Goal: Task Accomplishment & Management: Use online tool/utility

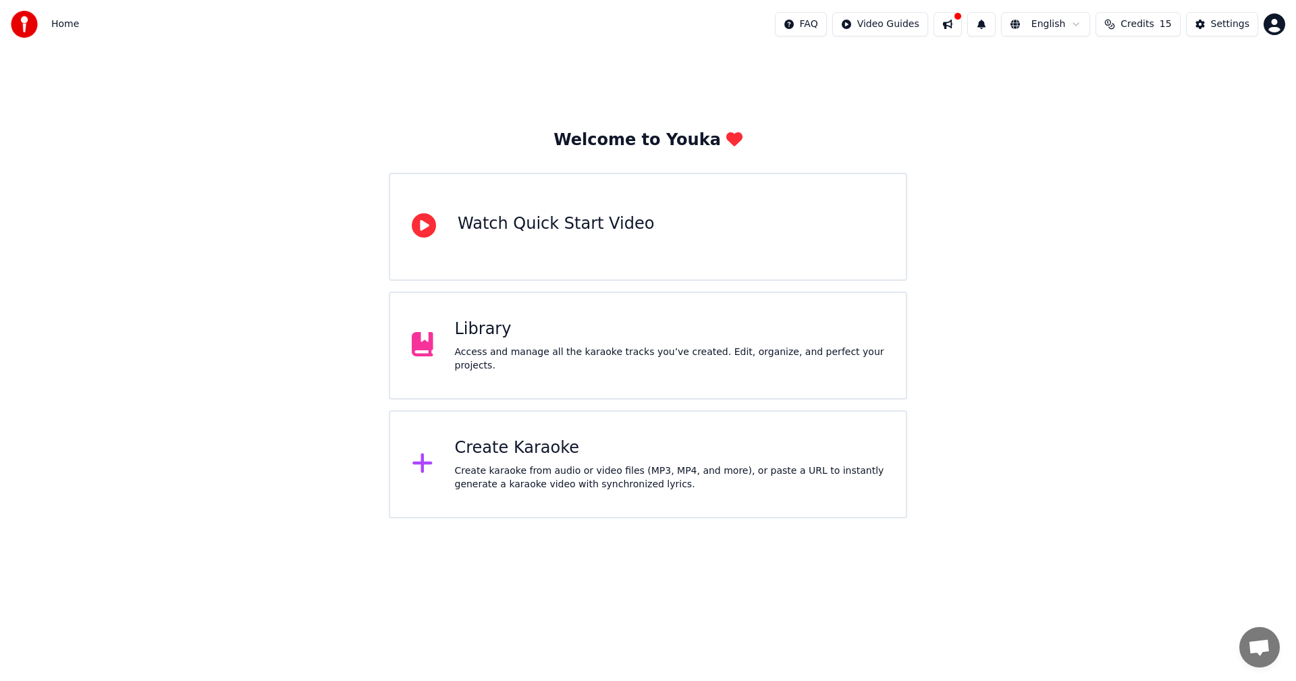
click at [642, 469] on div "Create karaoke from audio or video files (MP3, MP4, and more), or paste a URL t…" at bounding box center [670, 477] width 430 height 27
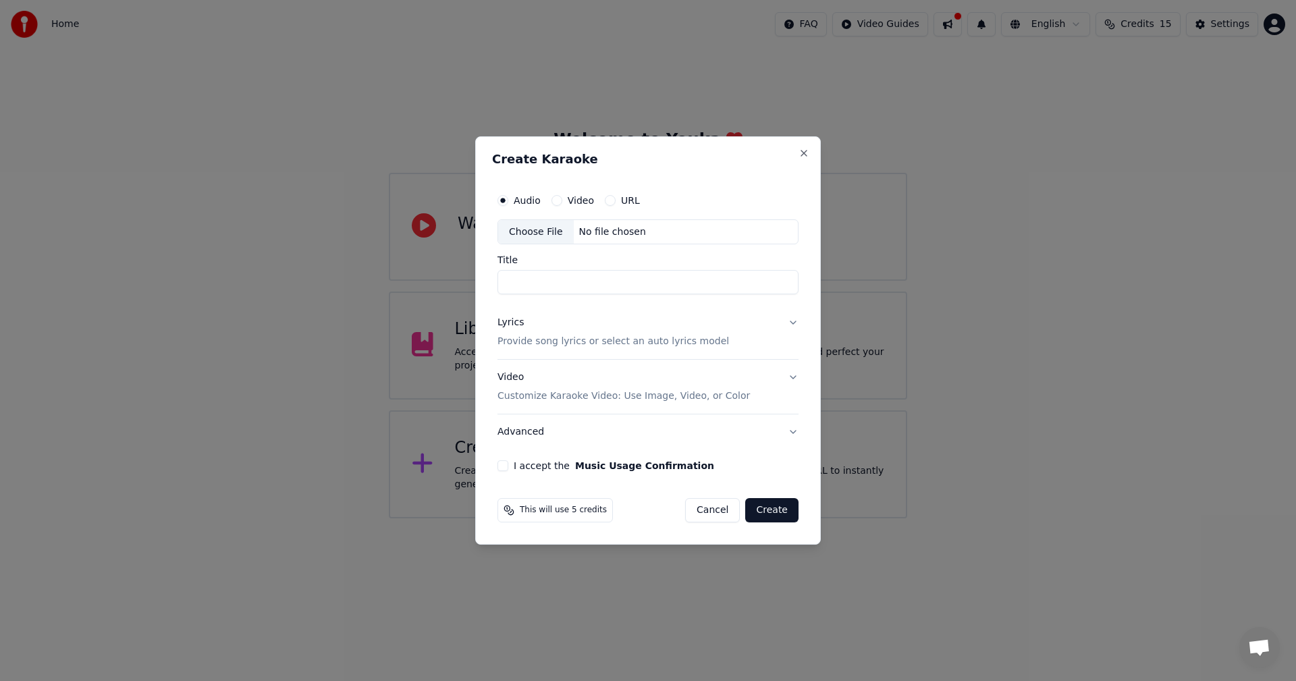
click at [545, 235] on div "Choose File" at bounding box center [536, 232] width 76 height 24
type input "**********"
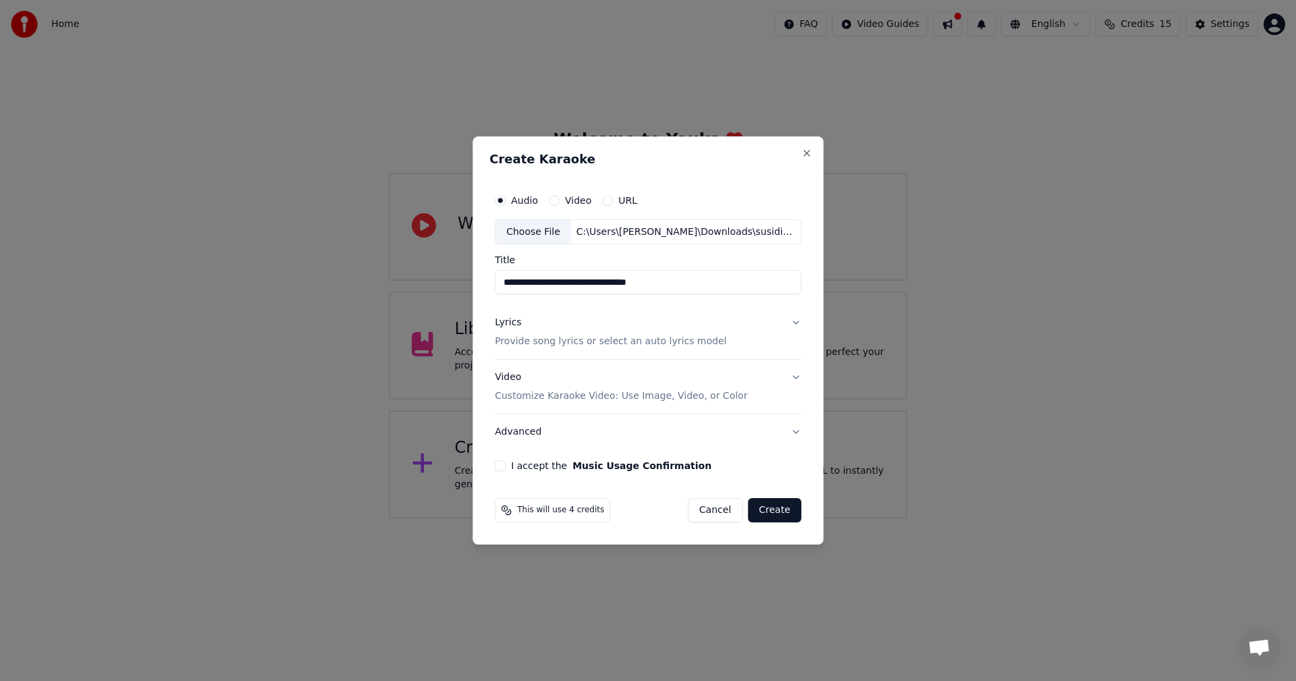
drag, startPoint x: 667, startPoint y: 285, endPoint x: 444, endPoint y: 272, distance: 223.0
click at [444, 272] on body "**********" at bounding box center [648, 259] width 1296 height 518
type input "**********"
click at [775, 321] on button "Lyrics Provide song lyrics or select an auto lyrics model" at bounding box center [648, 333] width 306 height 54
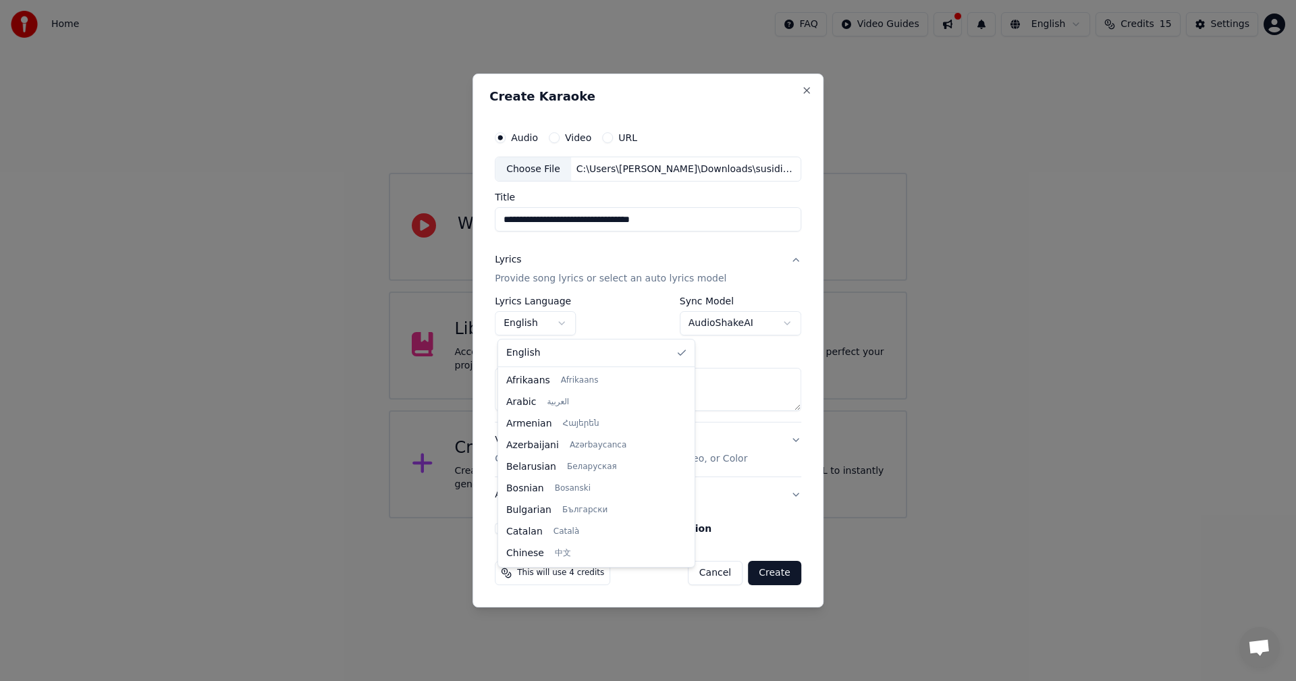
click at [557, 323] on body "**********" at bounding box center [648, 259] width 1296 height 518
drag, startPoint x: 647, startPoint y: 388, endPoint x: 643, endPoint y: 582, distance: 193.7
click at [686, 563] on div at bounding box center [688, 548] width 5 height 30
select select "**"
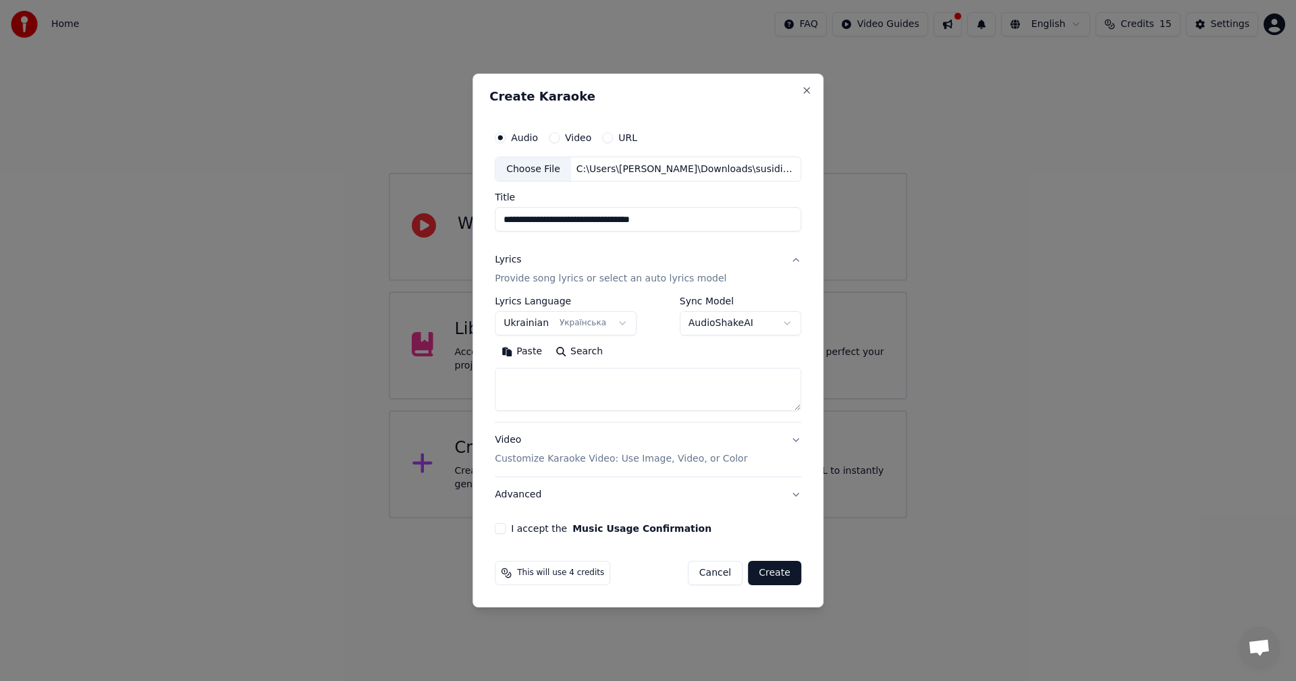
click at [634, 400] on textarea at bounding box center [648, 389] width 306 height 43
click at [545, 385] on textarea at bounding box center [648, 389] width 306 height 43
paste textarea "**********"
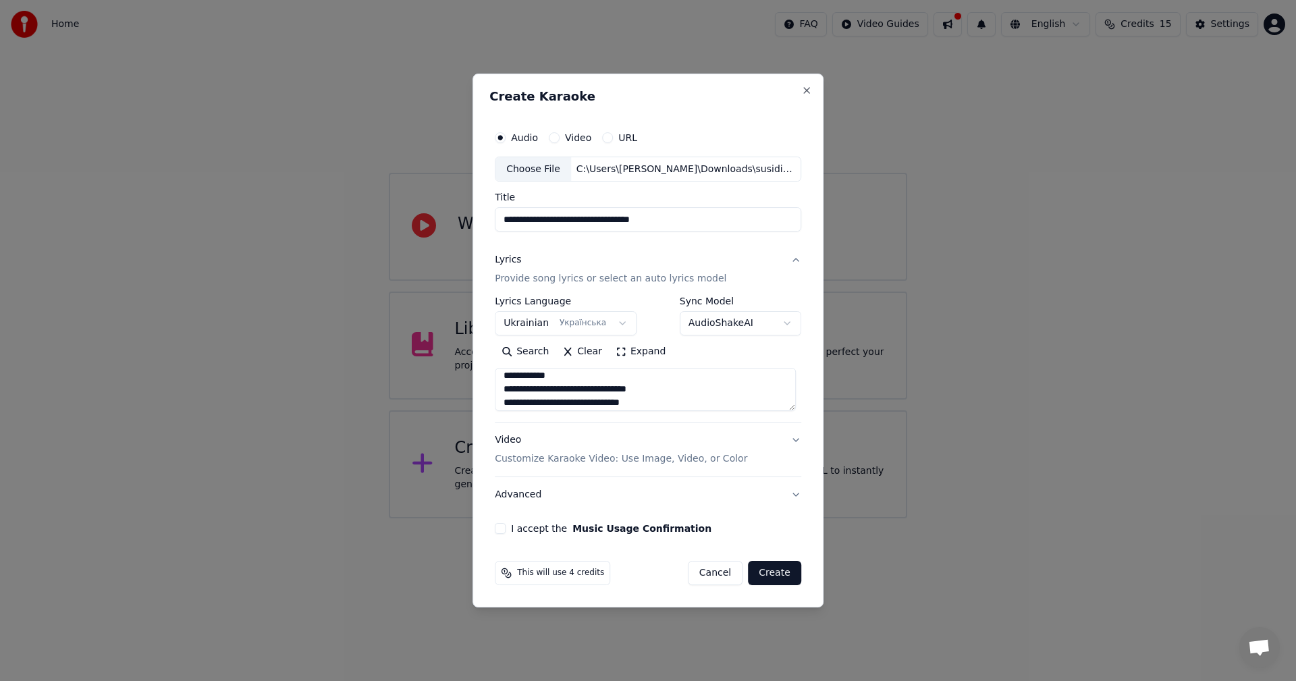
scroll to position [693, 0]
drag, startPoint x: 558, startPoint y: 388, endPoint x: 507, endPoint y: 391, distance: 51.4
click at [507, 391] on textarea at bounding box center [645, 389] width 301 height 43
drag, startPoint x: 565, startPoint y: 387, endPoint x: 505, endPoint y: 393, distance: 59.6
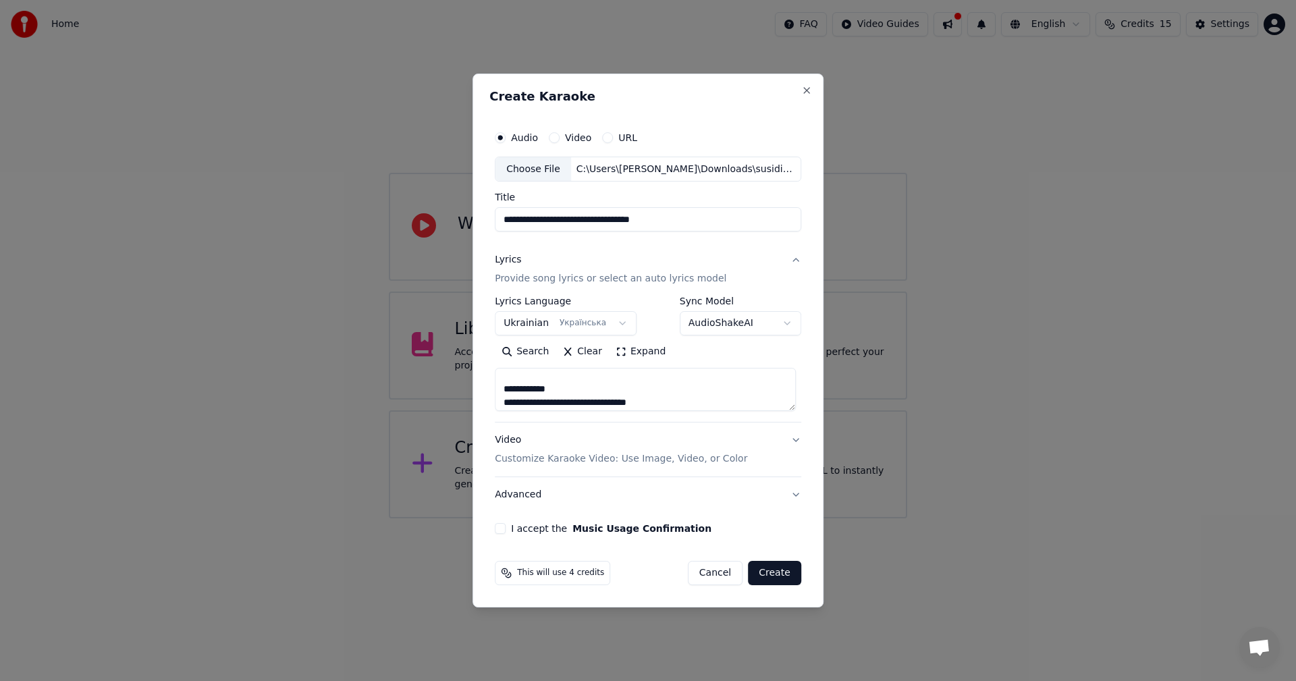
click at [505, 393] on textarea at bounding box center [645, 389] width 301 height 43
drag, startPoint x: 559, startPoint y: 389, endPoint x: 507, endPoint y: 391, distance: 52.0
click at [507, 391] on textarea at bounding box center [645, 389] width 301 height 43
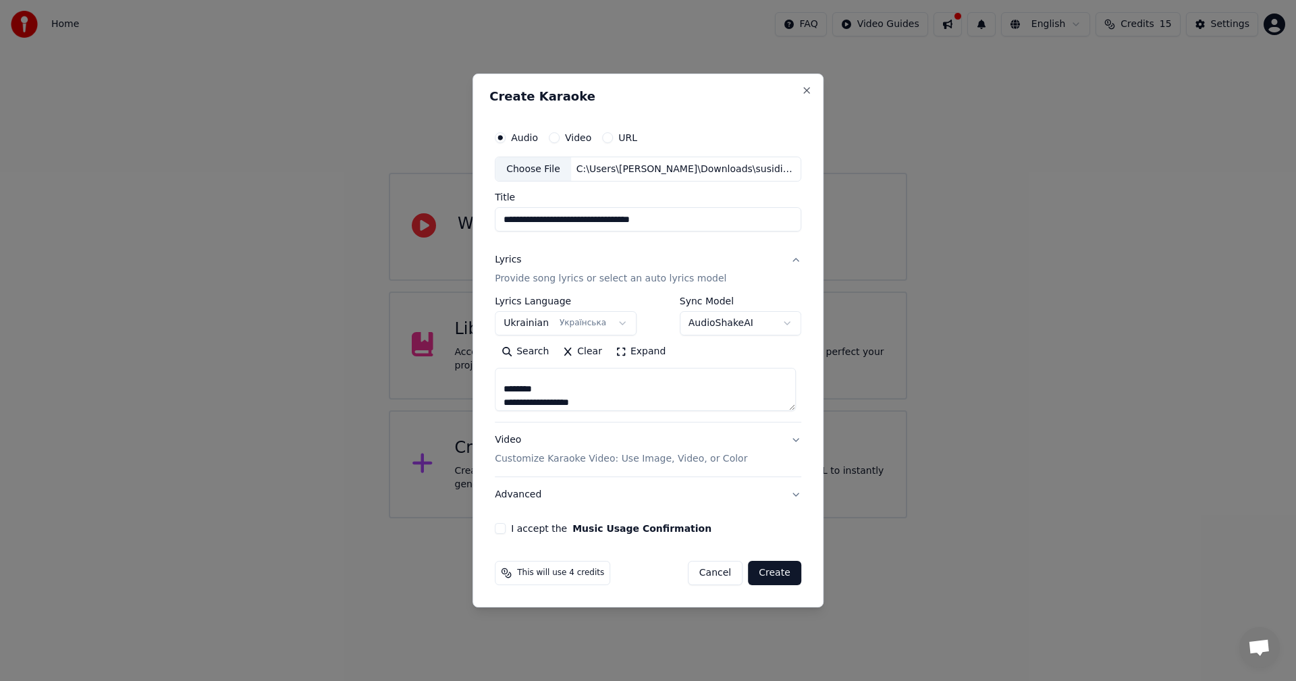
drag, startPoint x: 539, startPoint y: 391, endPoint x: 509, endPoint y: 391, distance: 30.4
click at [509, 391] on textarea at bounding box center [645, 389] width 301 height 43
drag, startPoint x: 569, startPoint y: 389, endPoint x: 507, endPoint y: 392, distance: 61.5
click at [507, 392] on textarea at bounding box center [645, 389] width 301 height 43
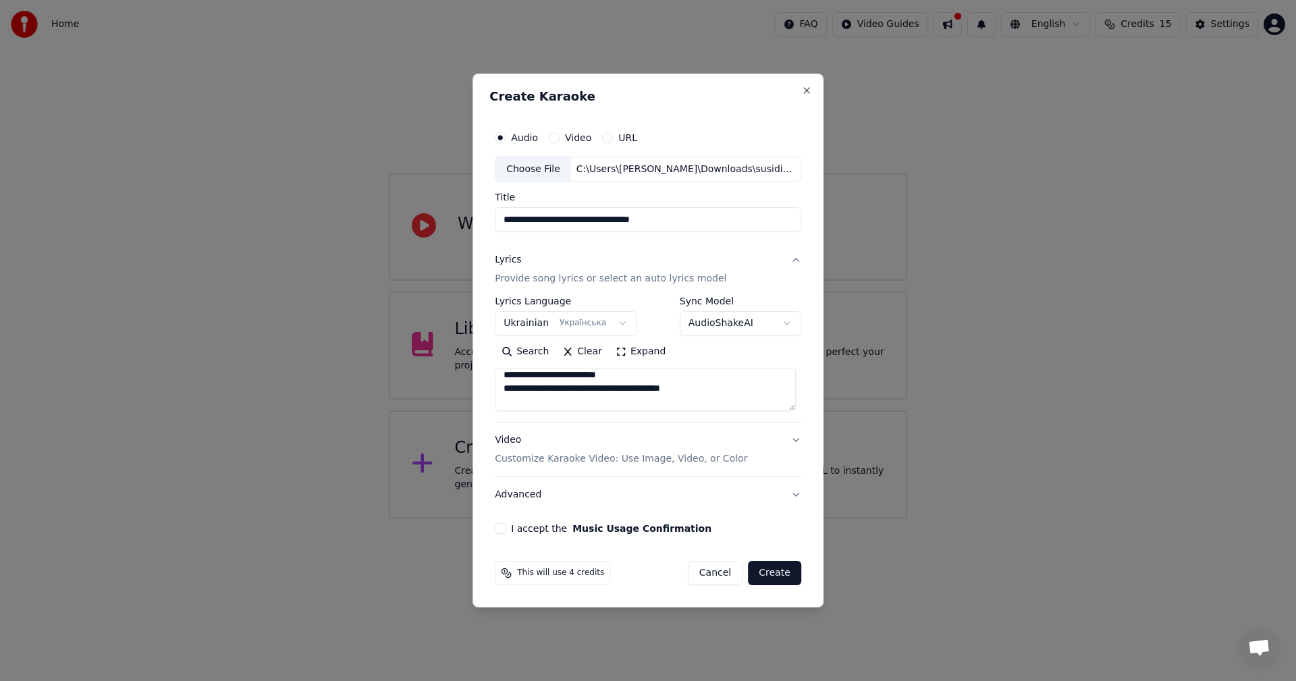
drag, startPoint x: 585, startPoint y: 399, endPoint x: 527, endPoint y: 393, distance: 58.3
click at [527, 393] on textarea at bounding box center [645, 389] width 301 height 43
click at [574, 382] on textarea at bounding box center [645, 389] width 301 height 43
drag, startPoint x: 582, startPoint y: 389, endPoint x: 505, endPoint y: 388, distance: 76.3
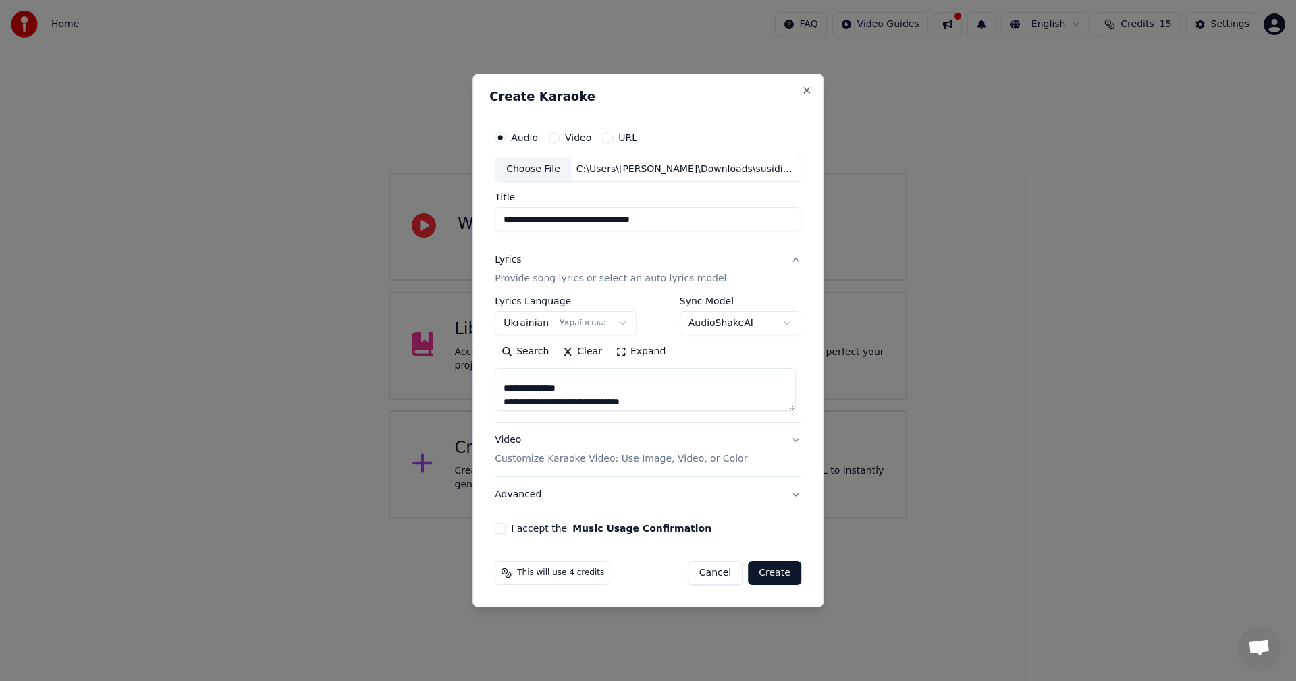
click at [505, 388] on textarea at bounding box center [645, 389] width 301 height 43
drag, startPoint x: 550, startPoint y: 389, endPoint x: 518, endPoint y: 388, distance: 31.7
click at [509, 388] on textarea at bounding box center [645, 389] width 301 height 43
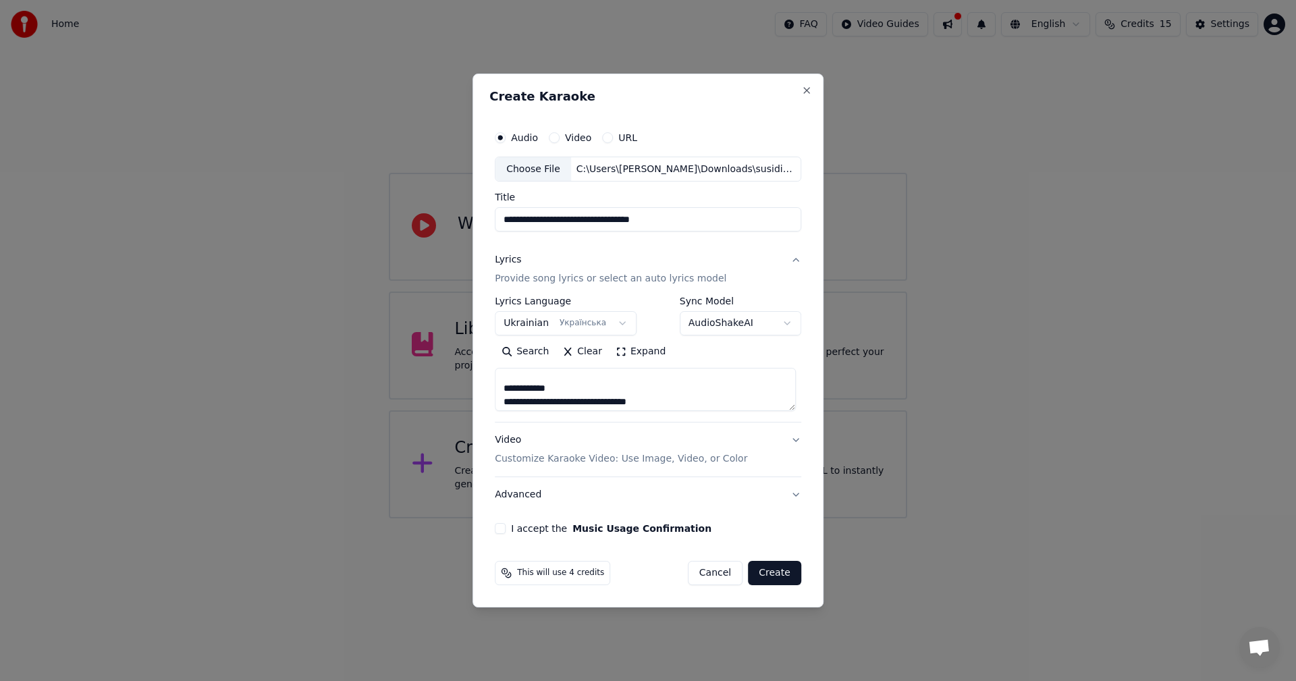
drag, startPoint x: 568, startPoint y: 387, endPoint x: 505, endPoint y: 387, distance: 63.4
click at [505, 387] on textarea at bounding box center [645, 389] width 301 height 43
type textarea "**********"
click at [794, 441] on button "Video Customize Karaoke Video: Use Image, Video, or Color" at bounding box center [648, 450] width 306 height 54
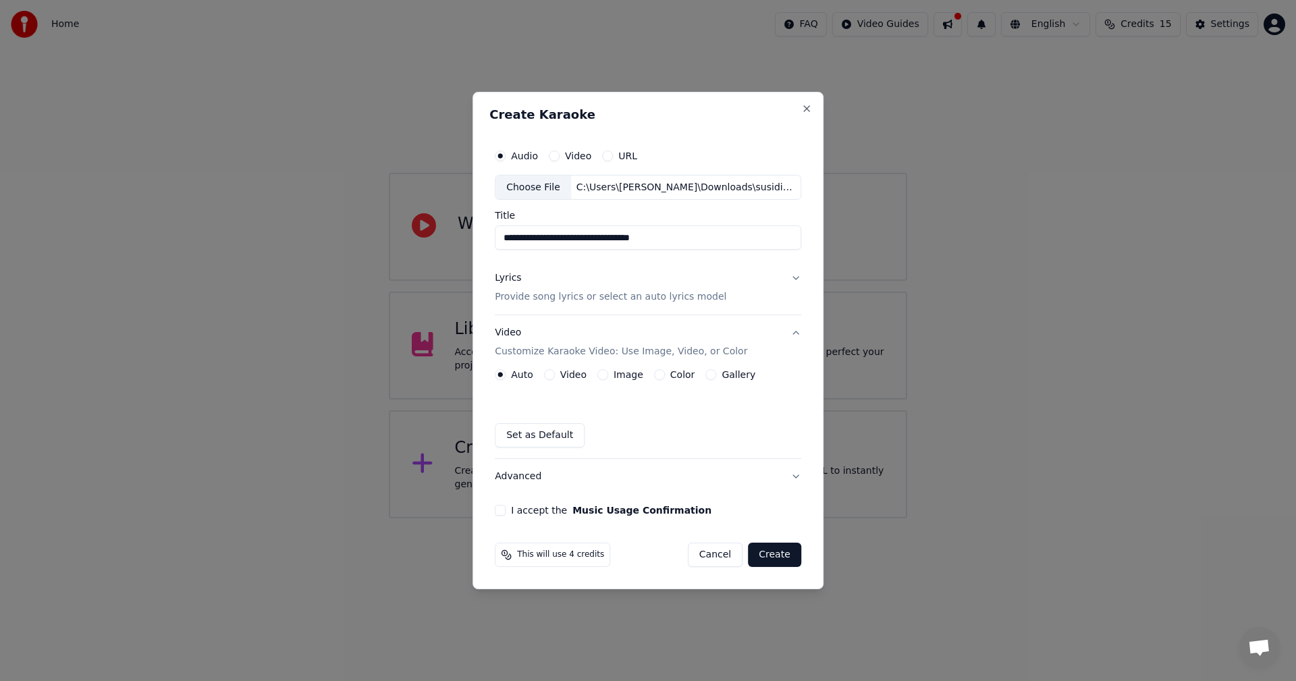
click at [606, 377] on button "Image" at bounding box center [602, 374] width 11 height 11
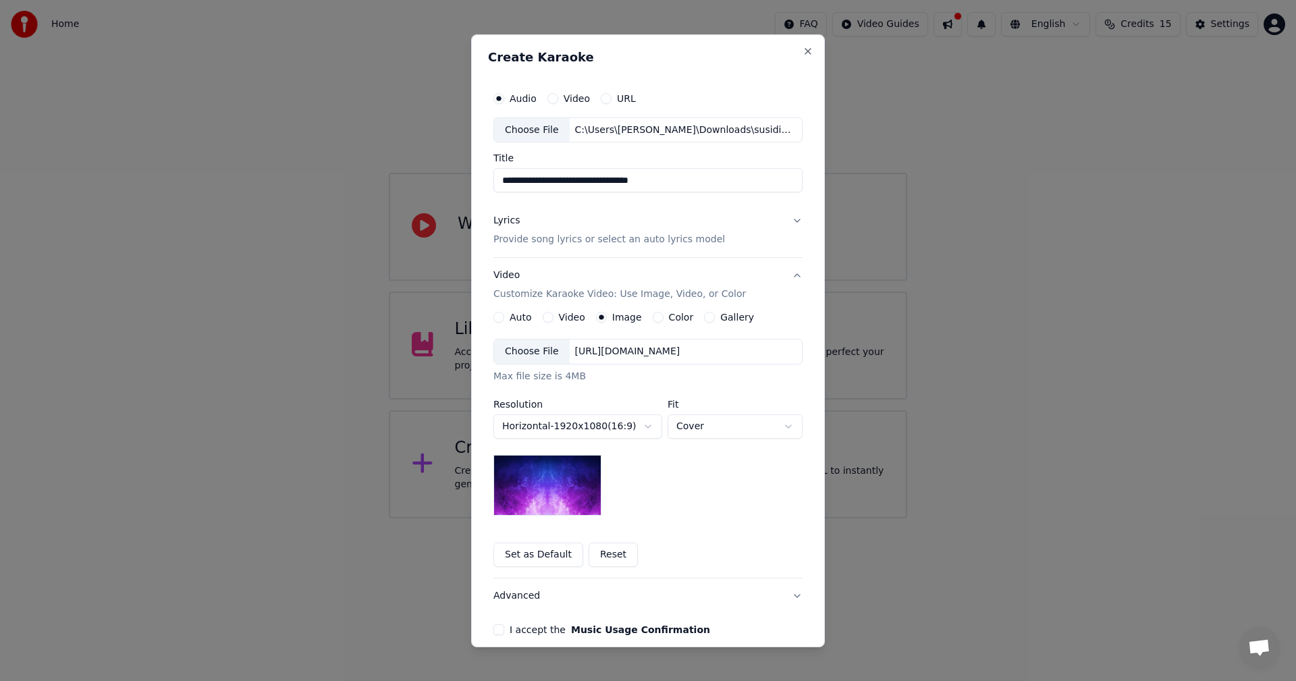
click at [513, 347] on div "Choose File" at bounding box center [532, 351] width 76 height 24
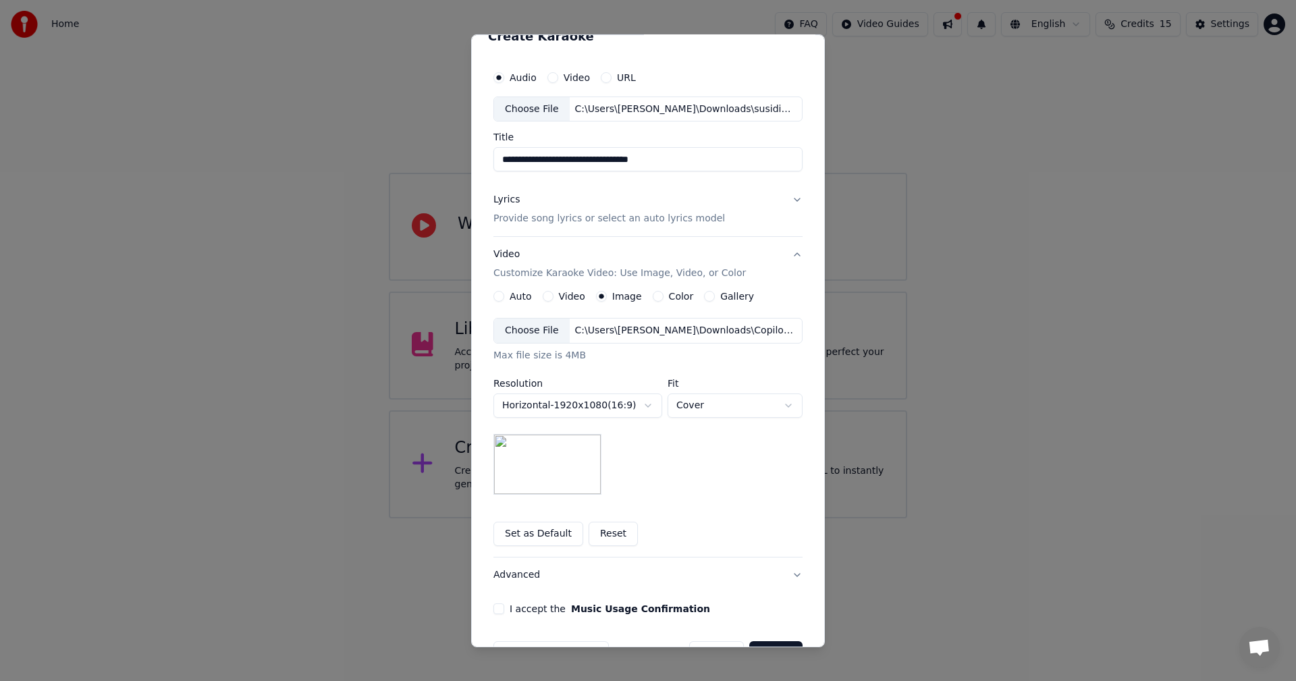
scroll to position [61, 0]
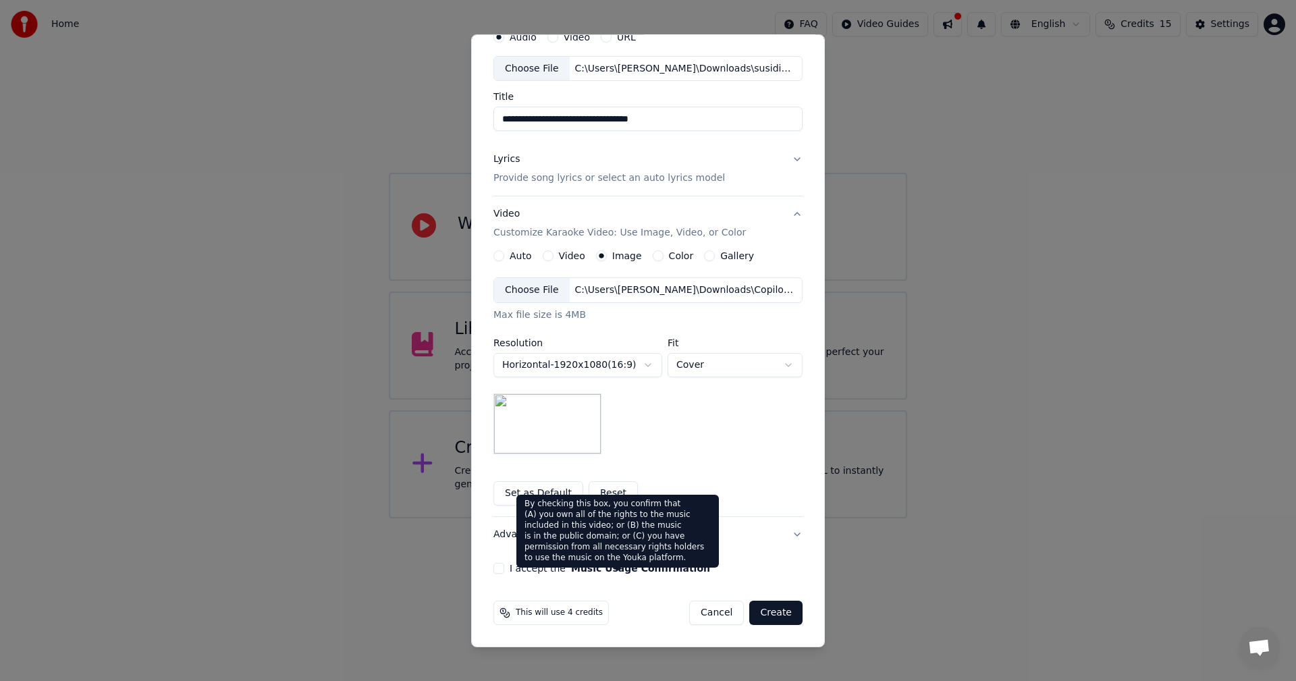
click at [536, 565] on label "I accept the Music Usage Confirmation" at bounding box center [609, 567] width 200 height 9
click at [504, 565] on button "I accept the Music Usage Confirmation" at bounding box center [498, 568] width 11 height 11
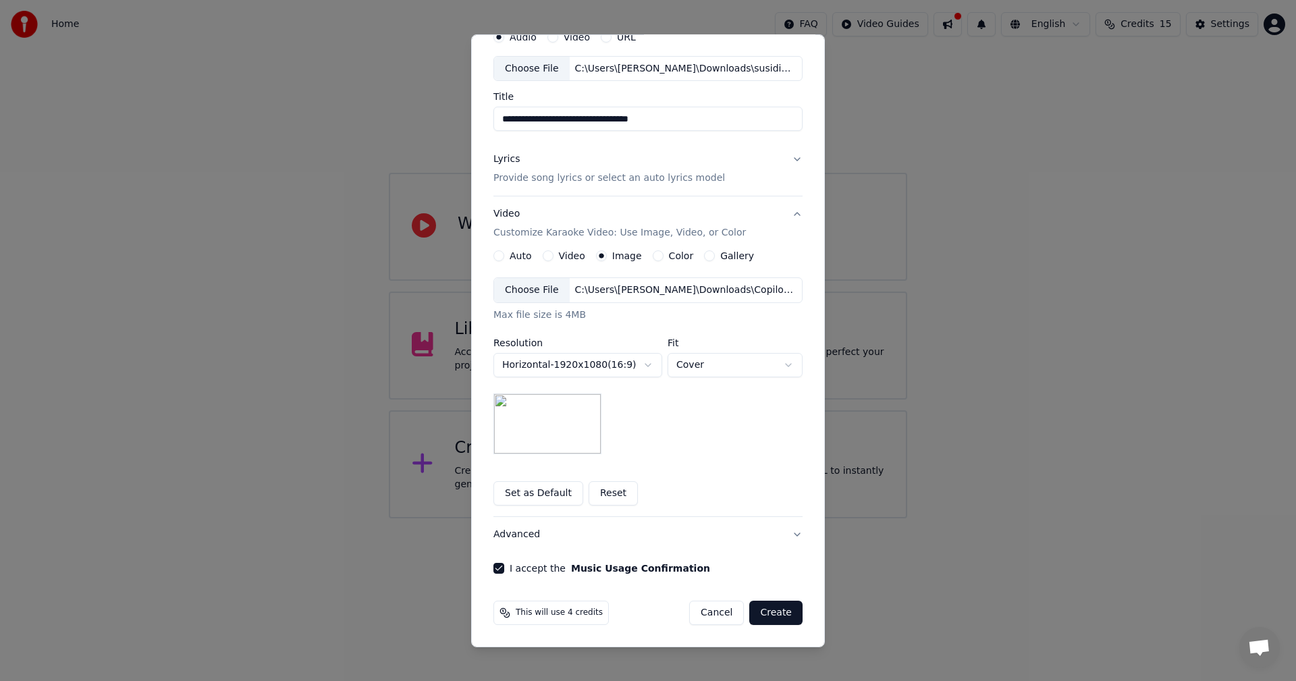
click at [767, 614] on button "Create" at bounding box center [775, 613] width 53 height 24
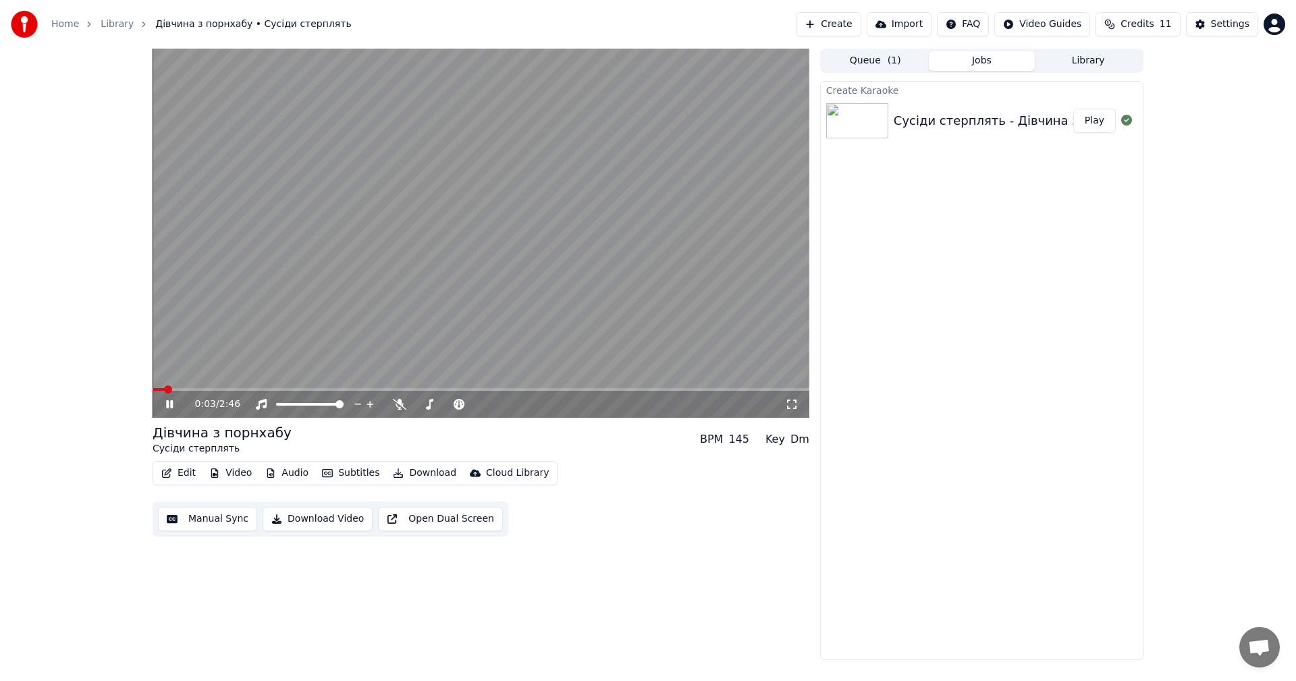
click at [164, 386] on span at bounding box center [168, 389] width 8 height 8
click at [787, 403] on icon at bounding box center [791, 404] width 13 height 11
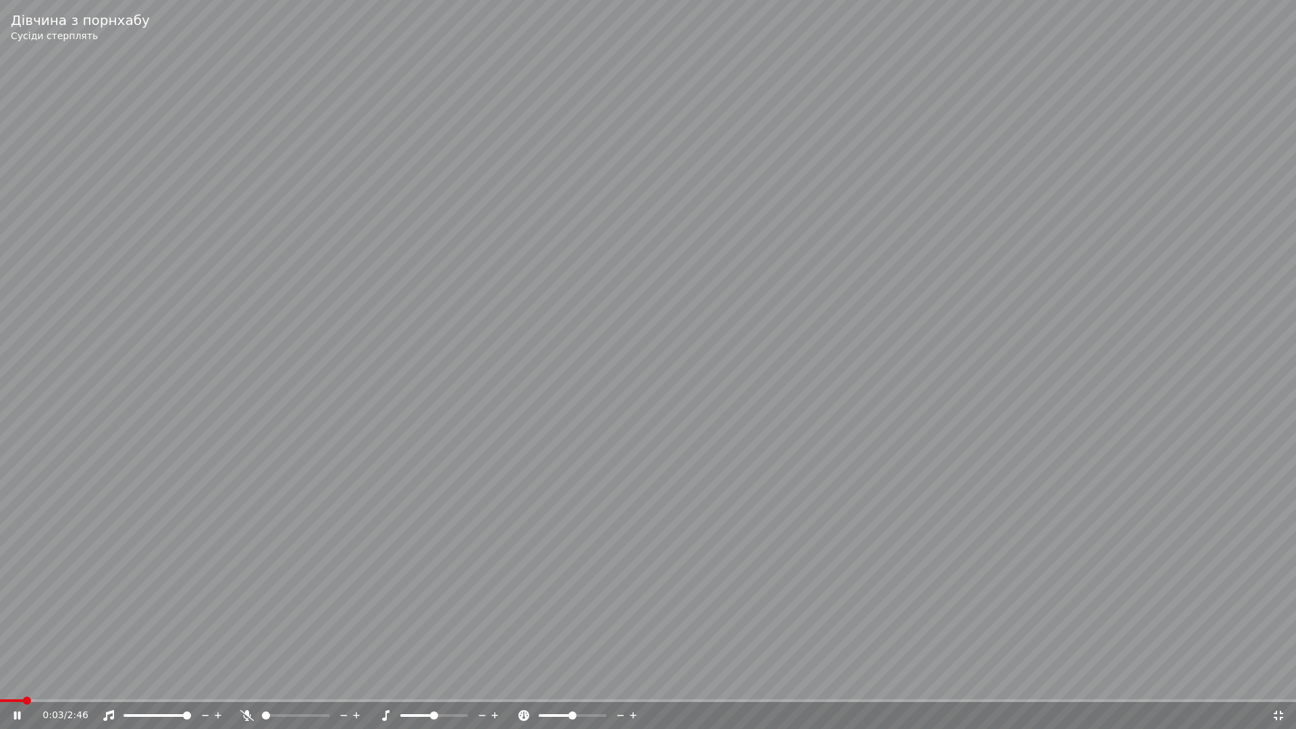
click at [23, 680] on span at bounding box center [27, 700] width 8 height 8
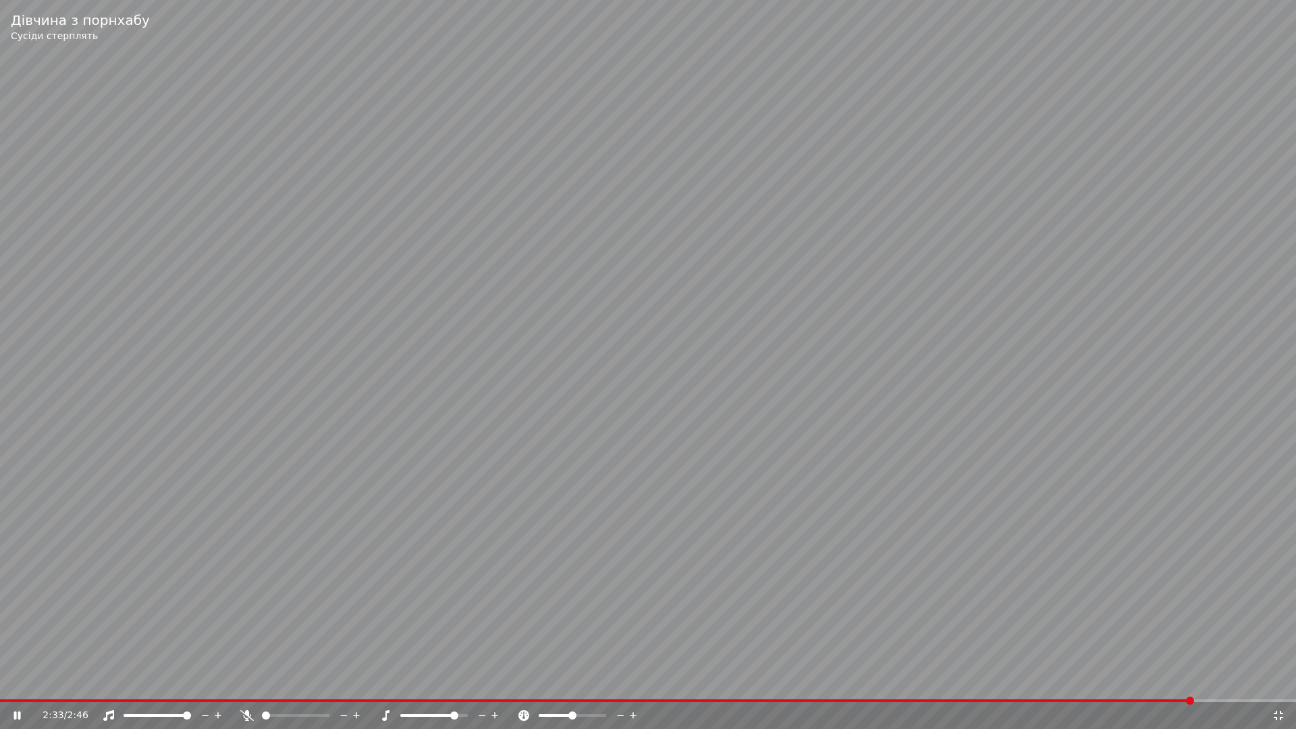
click at [455, 680] on span at bounding box center [454, 715] width 8 height 8
click at [434, 680] on span at bounding box center [434, 715] width 8 height 8
click at [191, 680] on span at bounding box center [187, 715] width 8 height 8
click at [217, 680] on icon at bounding box center [218, 714] width 13 height 13
click at [126, 680] on video at bounding box center [648, 364] width 1296 height 729
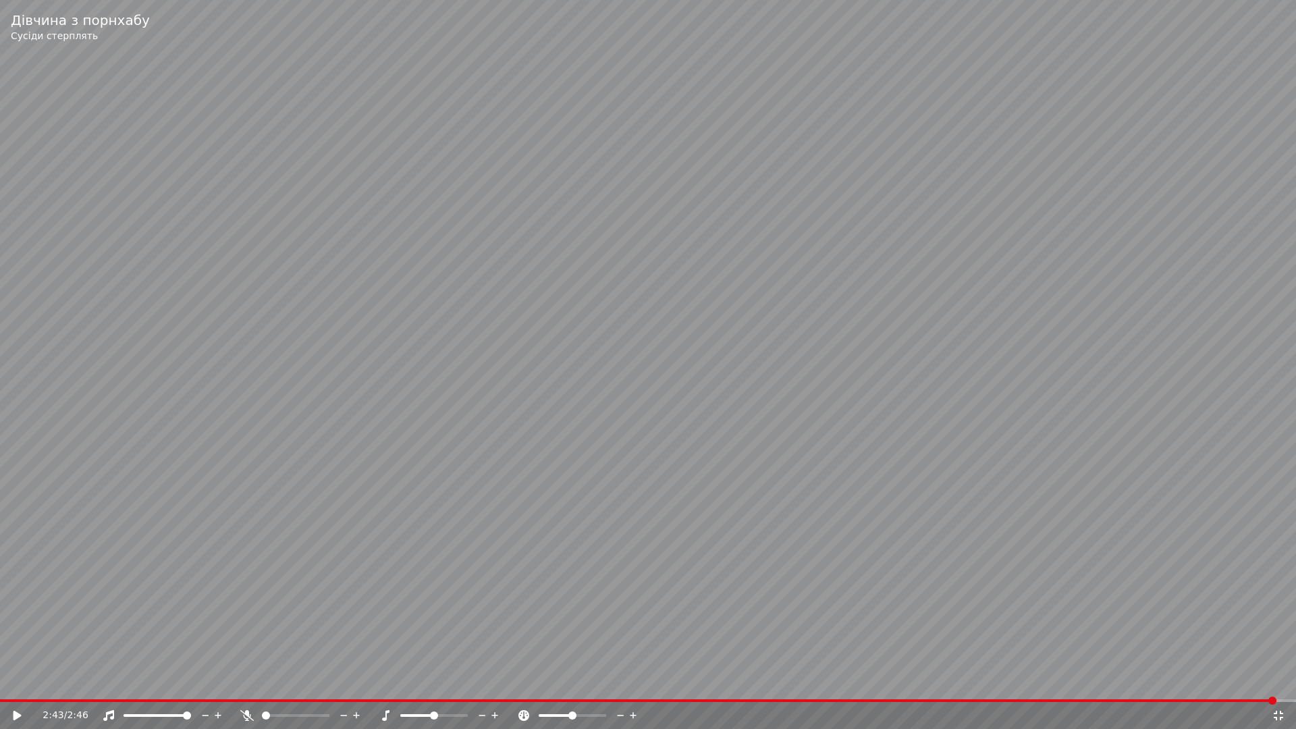
click at [126, 680] on span at bounding box center [638, 700] width 1276 height 3
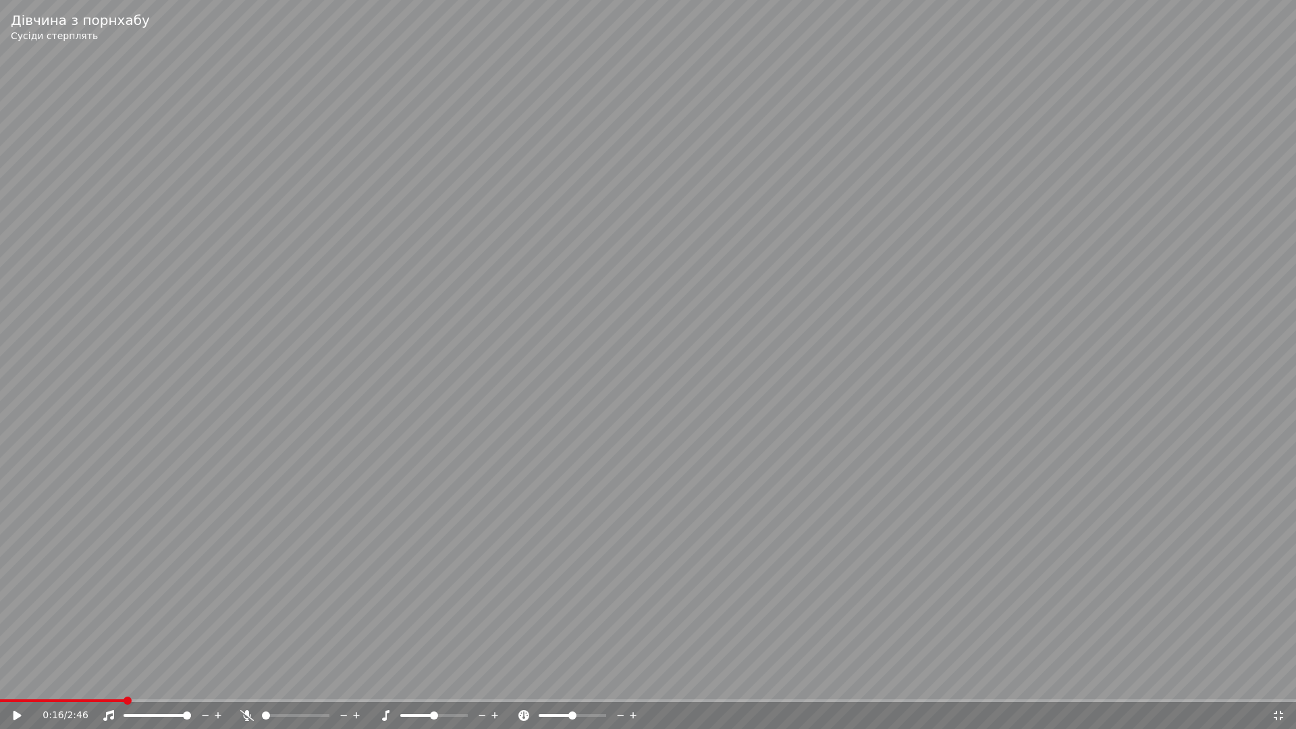
click at [1013, 492] on video at bounding box center [648, 364] width 1296 height 729
click at [1275, 680] on icon at bounding box center [1277, 715] width 13 height 11
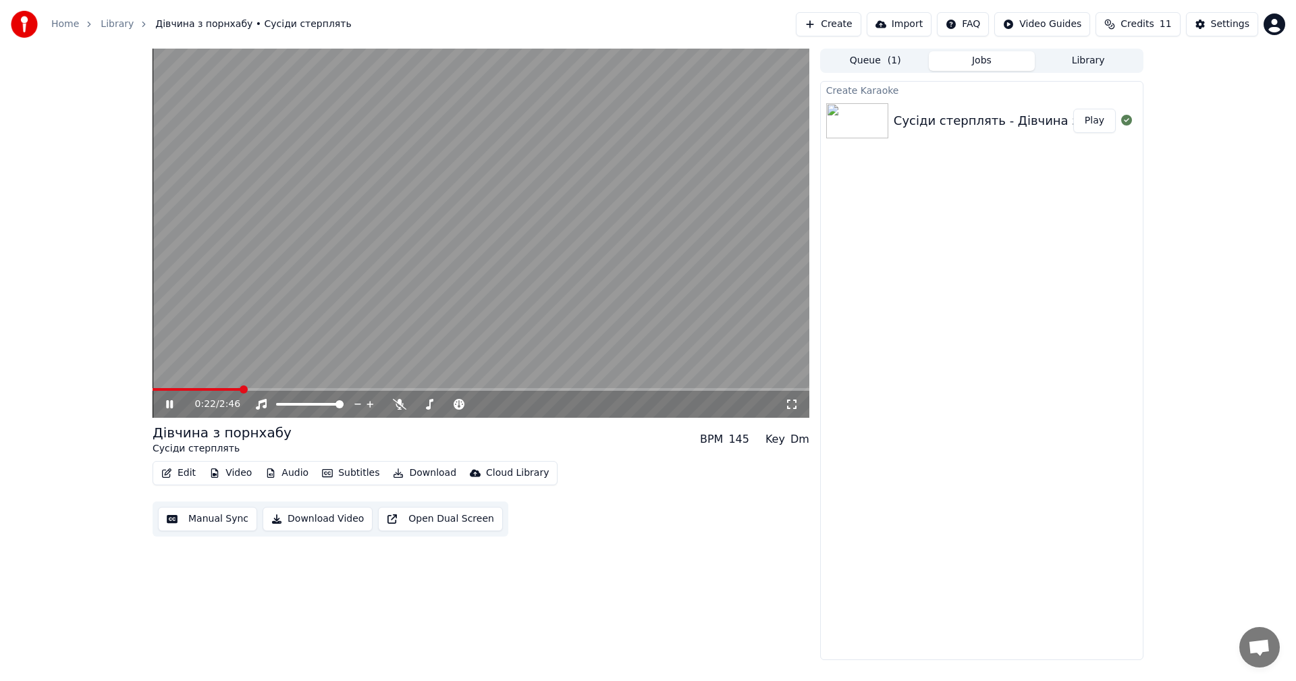
click at [517, 247] on video at bounding box center [480, 233] width 657 height 369
click at [309, 520] on button "Download Video" at bounding box center [317, 519] width 110 height 24
click at [1099, 128] on button "Show" at bounding box center [1091, 121] width 49 height 24
